Goal: Task Accomplishment & Management: Use online tool/utility

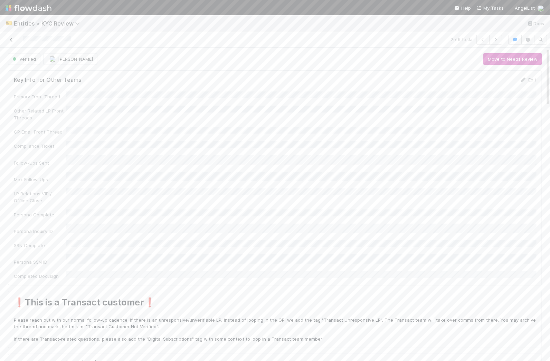
click at [12, 40] on icon at bounding box center [11, 40] width 7 height 4
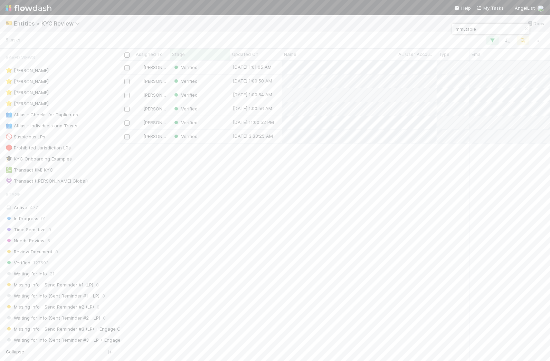
scroll to position [300, 430]
click at [460, 32] on input "immutable" at bounding box center [487, 29] width 69 height 8
type input "mantou"
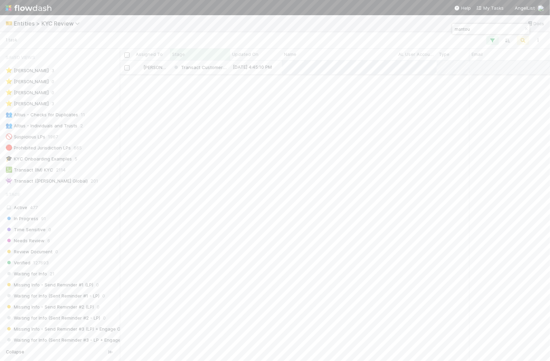
click at [231, 69] on div "[DATE] 4:45:10 PM" at bounding box center [256, 67] width 52 height 13
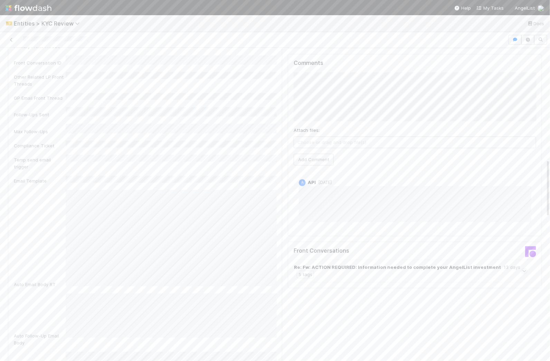
scroll to position [597, 0]
click at [503, 265] on div "13 days" at bounding box center [511, 266] width 17 height 7
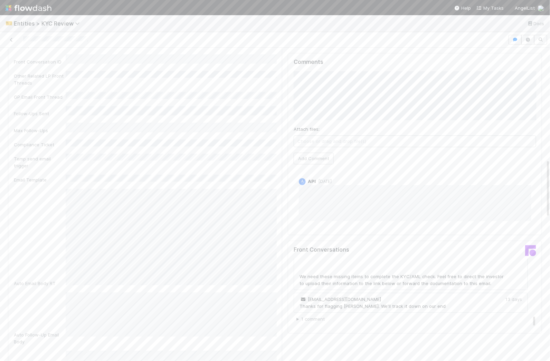
click at [362, 297] on div "[PERSON_NAME][EMAIL_ADDRESS][DOMAIN_NAME] Thanks for flagging [PERSON_NAME]. We…" at bounding box center [372, 303] width 146 height 14
click at [330, 298] on span "[EMAIL_ADDRESS][DOMAIN_NAME]" at bounding box center [339, 300] width 81 height 6
click at [532, 249] on img at bounding box center [530, 250] width 11 height 11
click at [314, 249] on h5 "Front Conversations" at bounding box center [351, 250] width 116 height 7
click at [305, 316] on summary "1 comment" at bounding box center [411, 319] width 231 height 7
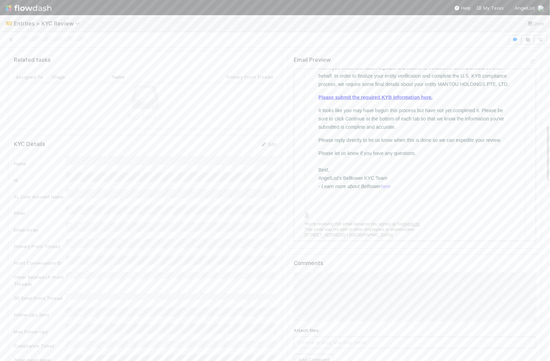
scroll to position [410, 0]
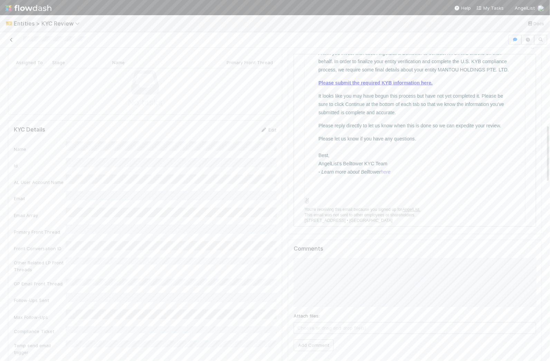
click at [10, 38] on icon at bounding box center [11, 40] width 7 height 4
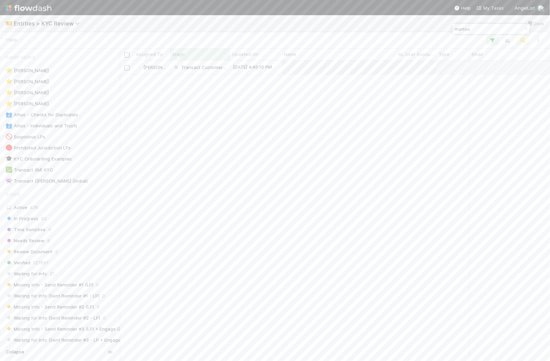
scroll to position [300, 430]
click at [474, 27] on input "mantou" at bounding box center [487, 29] width 69 height 8
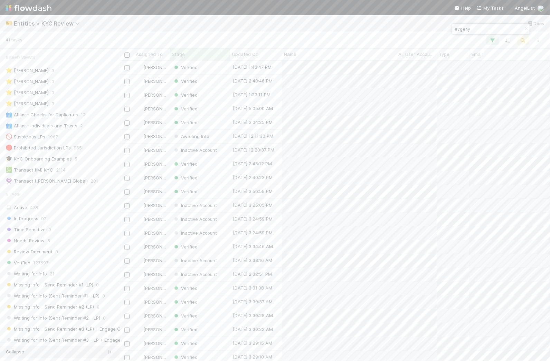
type input "evgeny"
